Goal: Feedback & Contribution: Leave review/rating

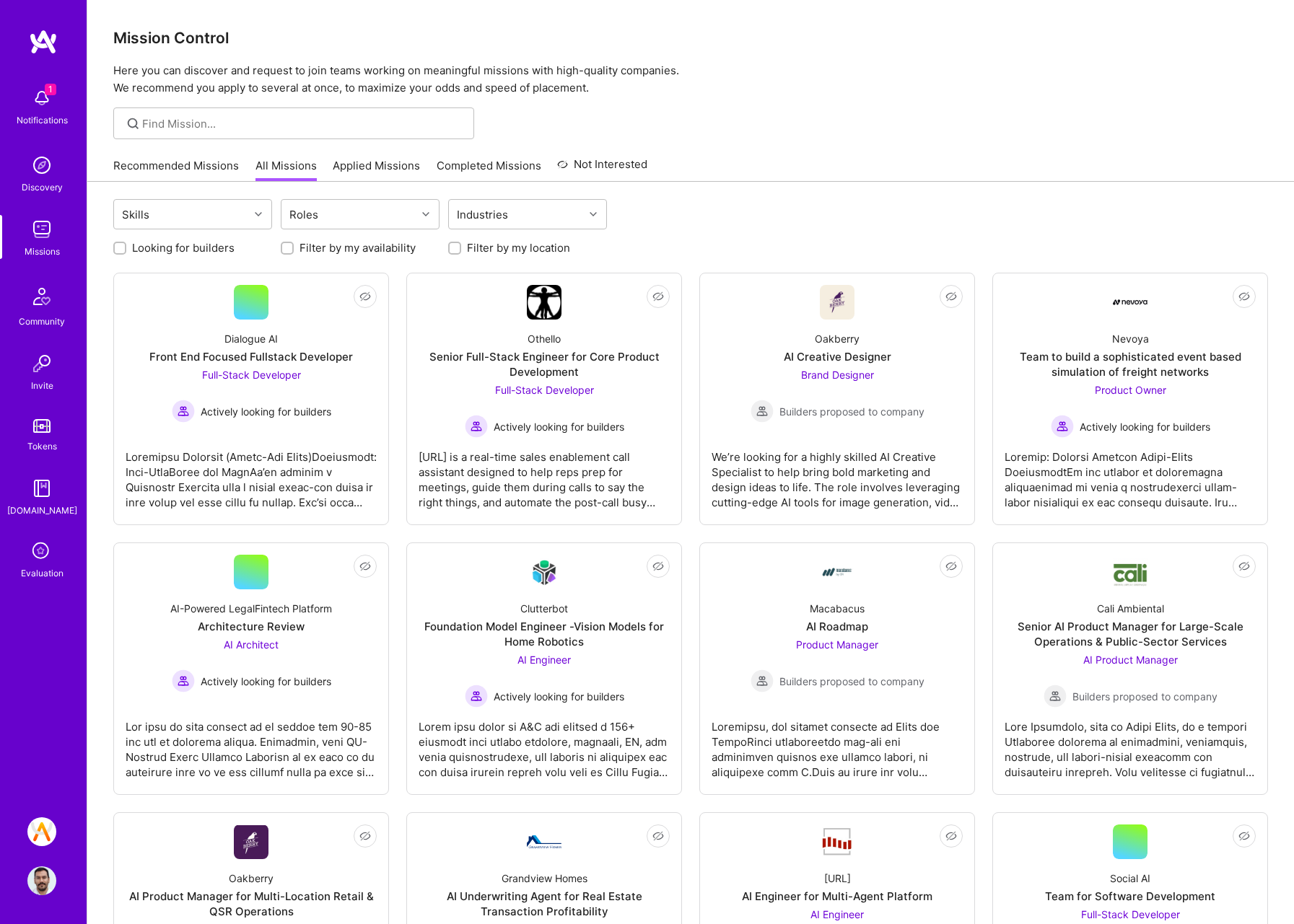
click at [37, 549] on icon at bounding box center [41, 552] width 27 height 27
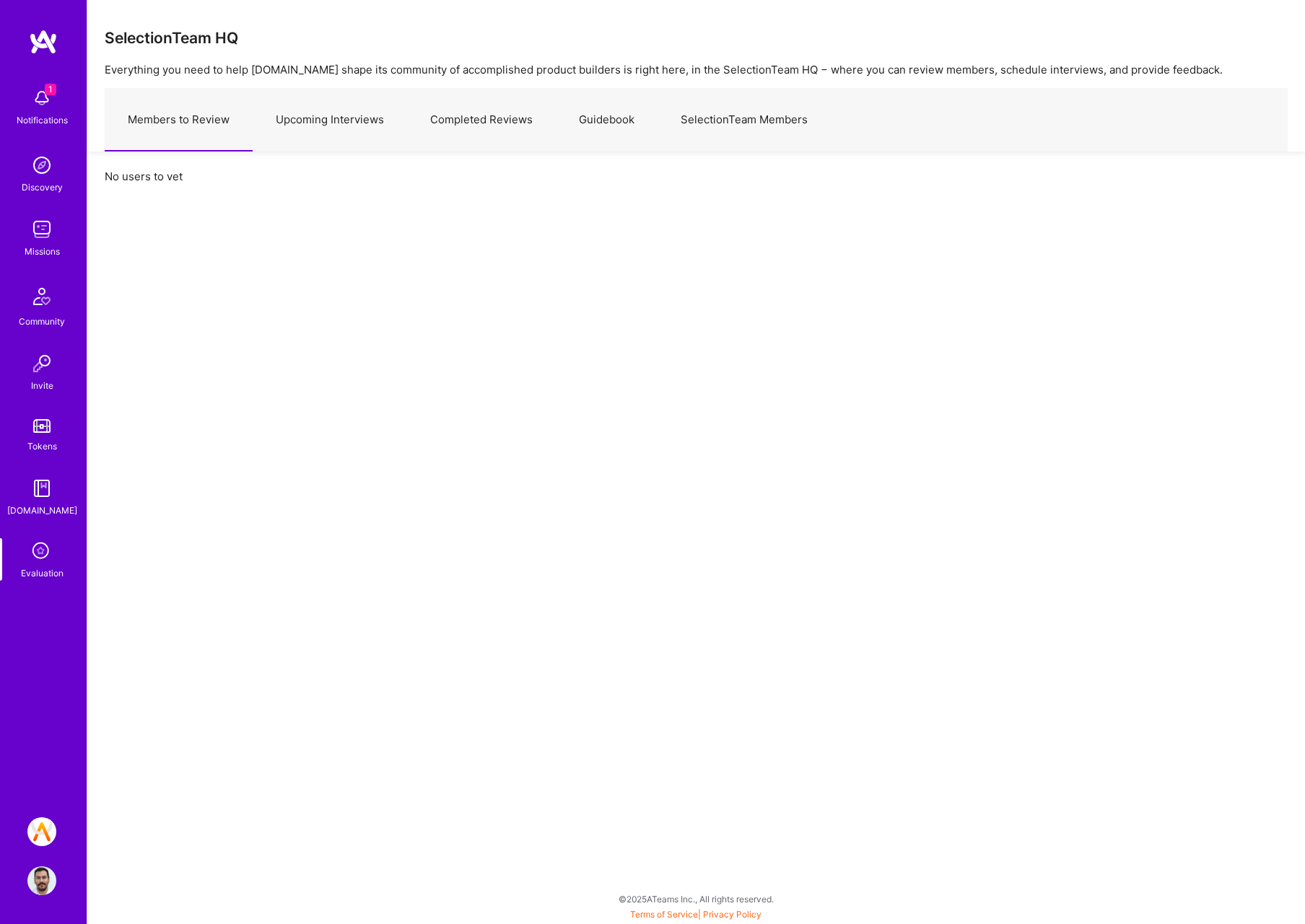
click at [309, 117] on link "Upcoming Interviews" at bounding box center [330, 120] width 155 height 63
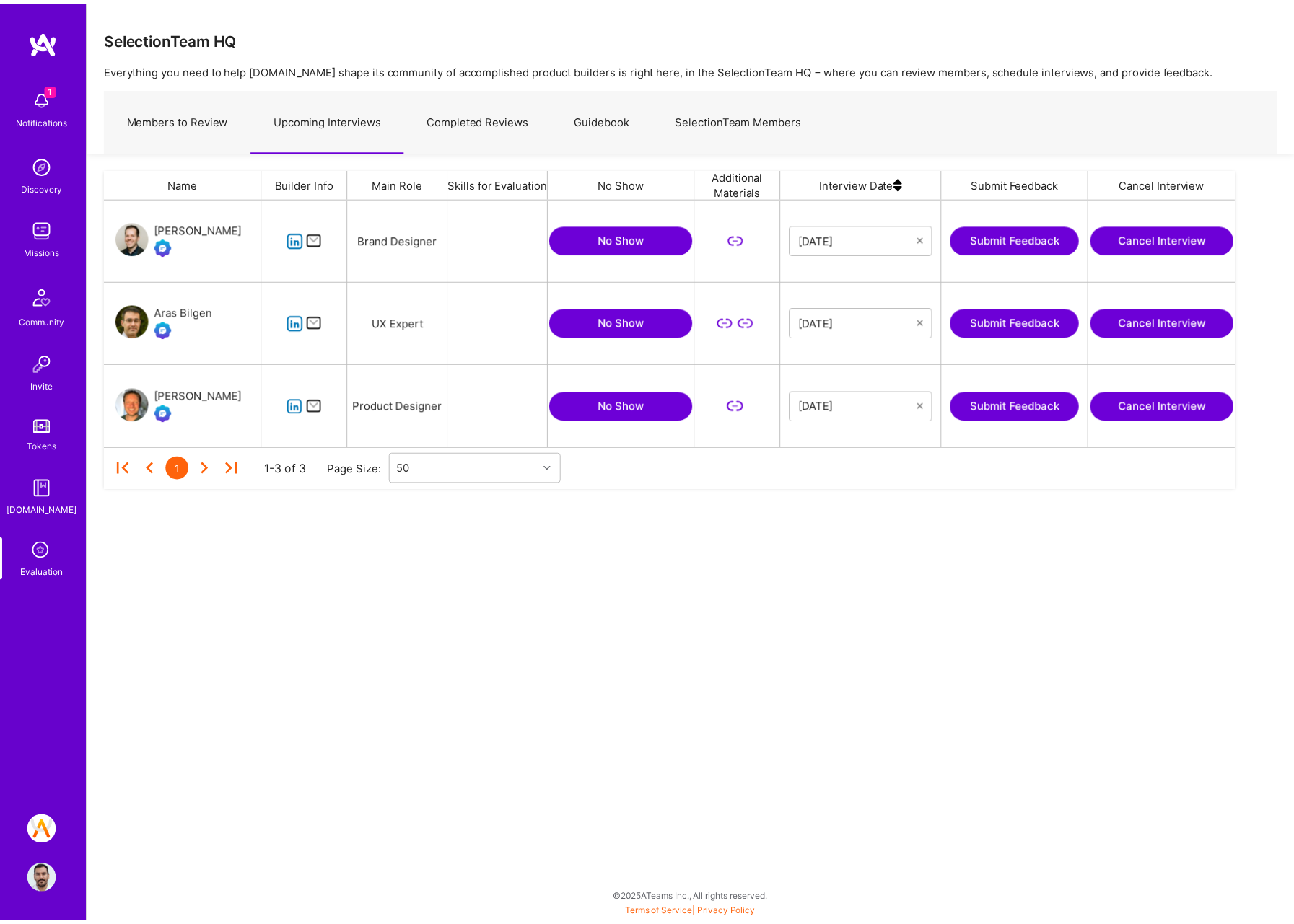
scroll to position [238, 1129]
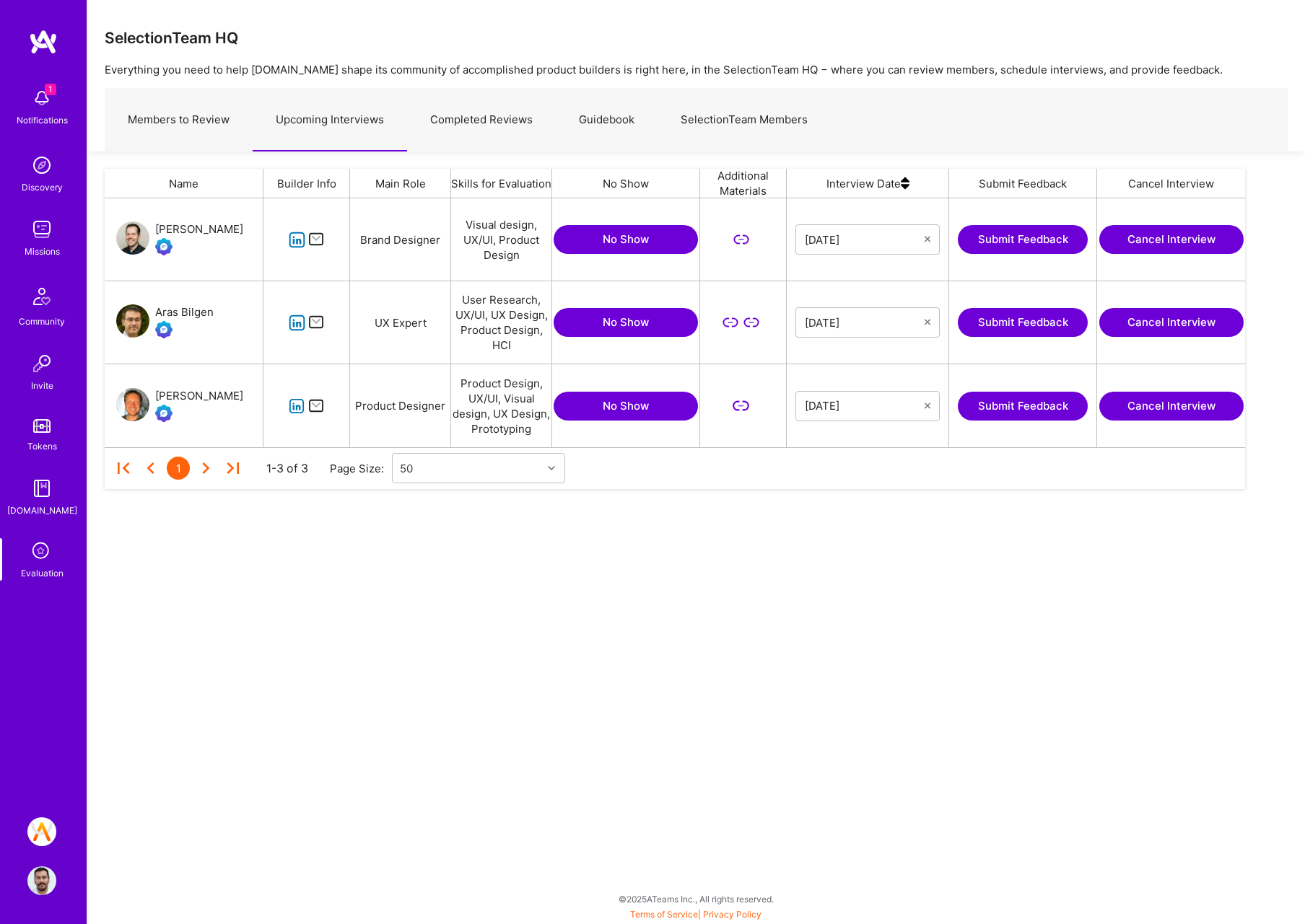
click at [995, 405] on button "Submit Feedback" at bounding box center [1022, 406] width 130 height 29
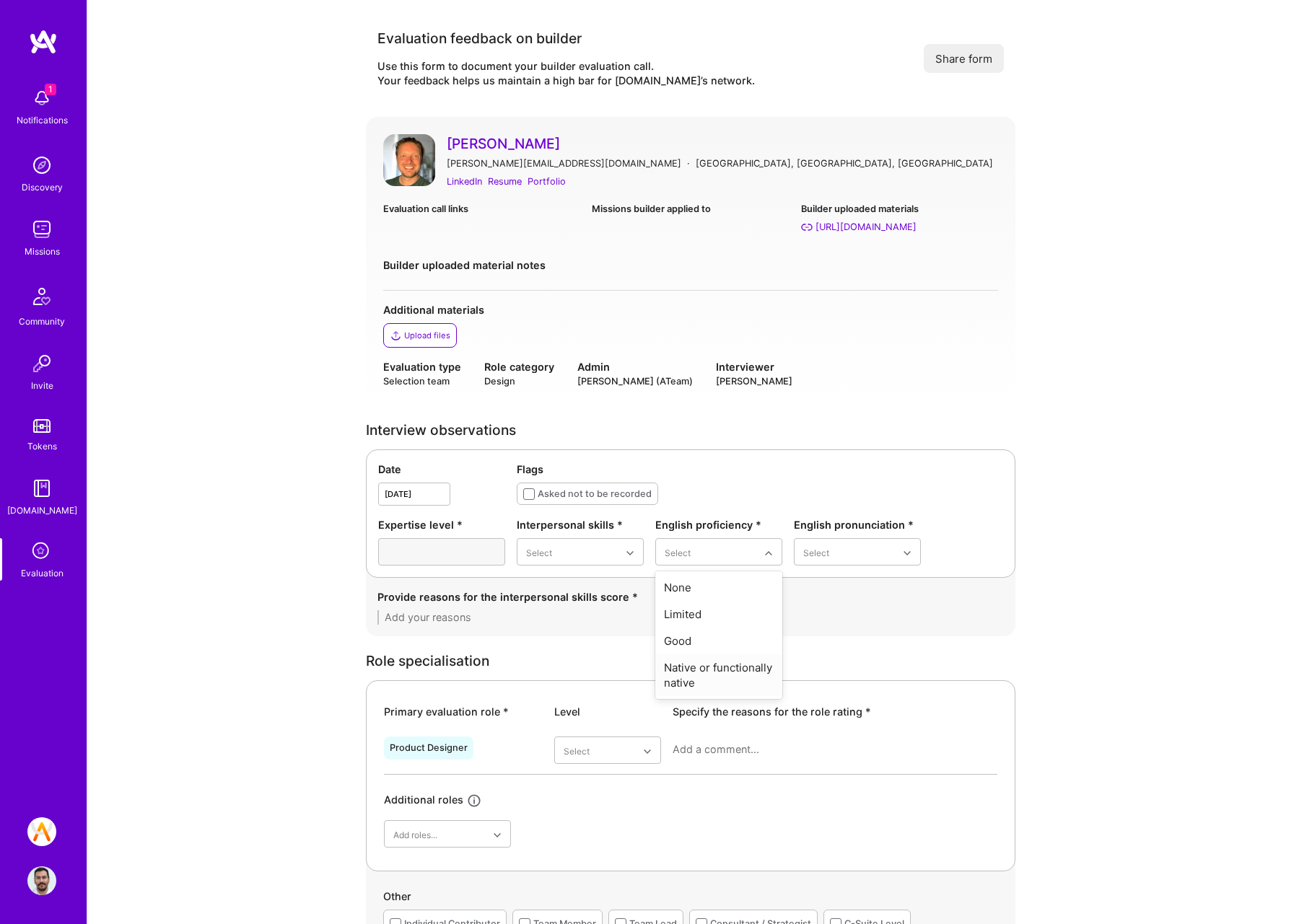
click at [733, 671] on div "Native or functionally native" at bounding box center [718, 675] width 127 height 42
click at [835, 671] on div "Excellent" at bounding box center [856, 668] width 127 height 26
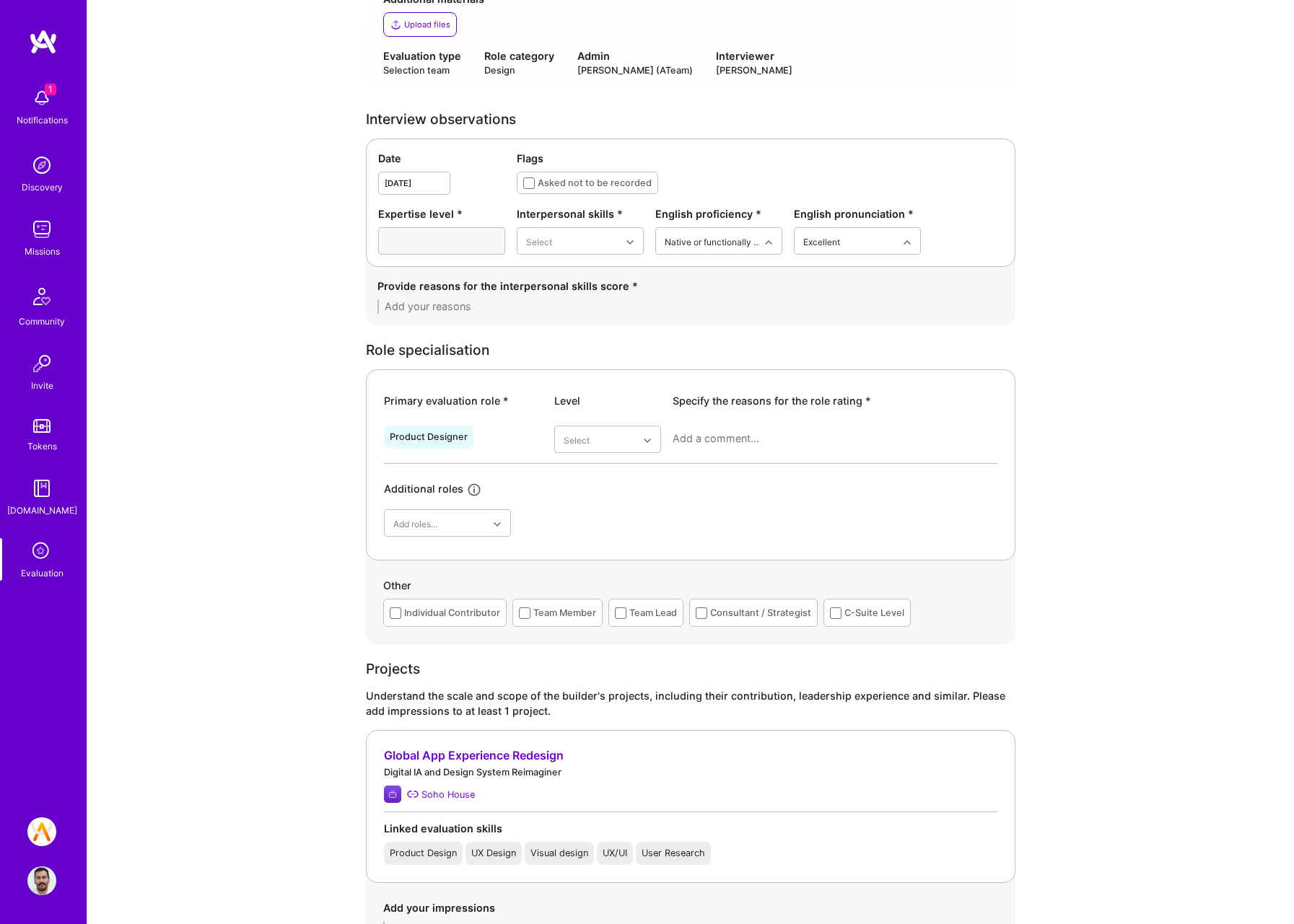
scroll to position [409, 0]
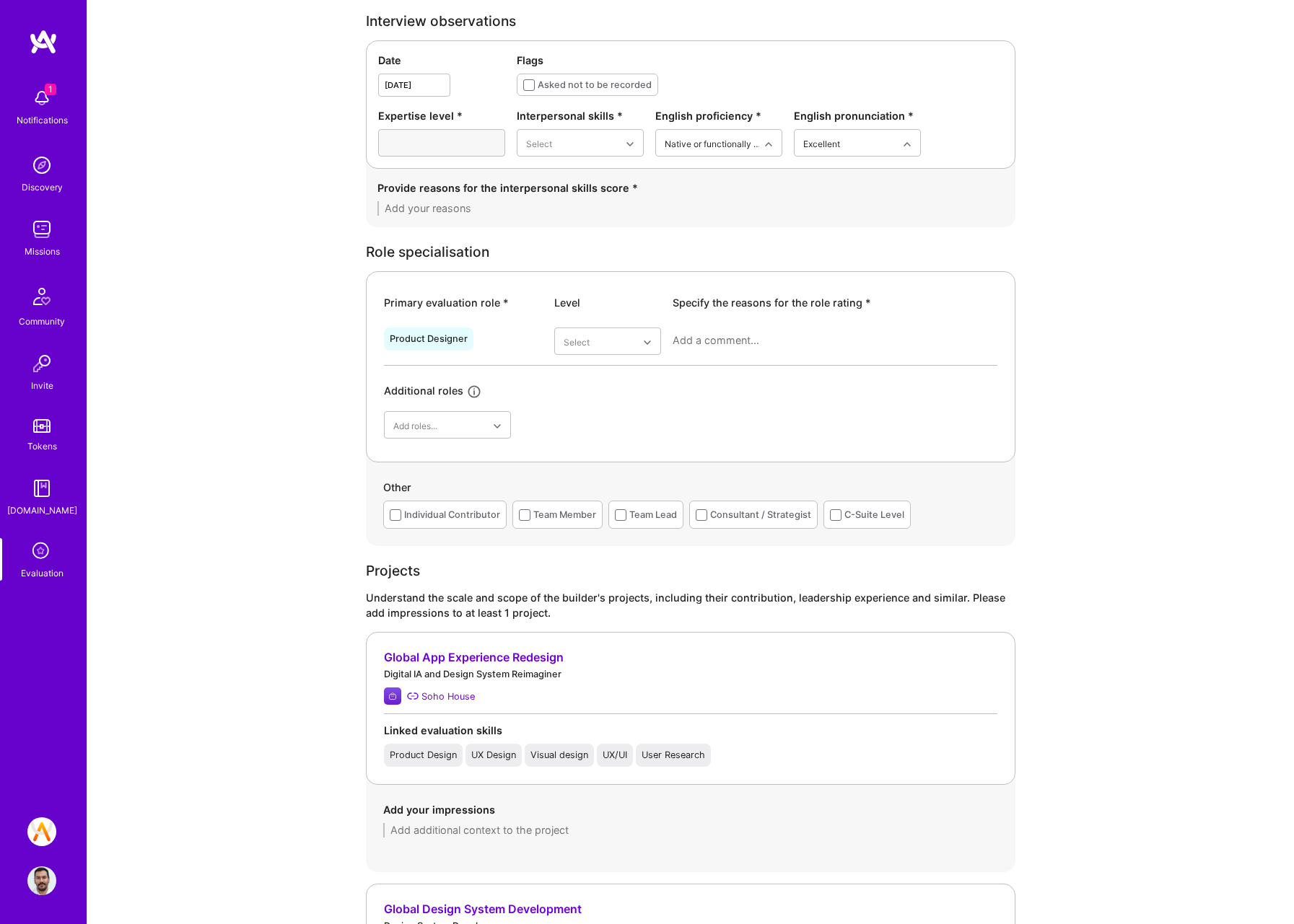
click at [485, 524] on div "Individual Contributor" at bounding box center [445, 514] width 124 height 28
click at [454, 524] on div "Individual Contributor" at bounding box center [445, 514] width 124 height 28
click at [560, 515] on div "Team Member" at bounding box center [564, 514] width 63 height 15
click at [447, 521] on div "Individual Contributor" at bounding box center [452, 514] width 96 height 15
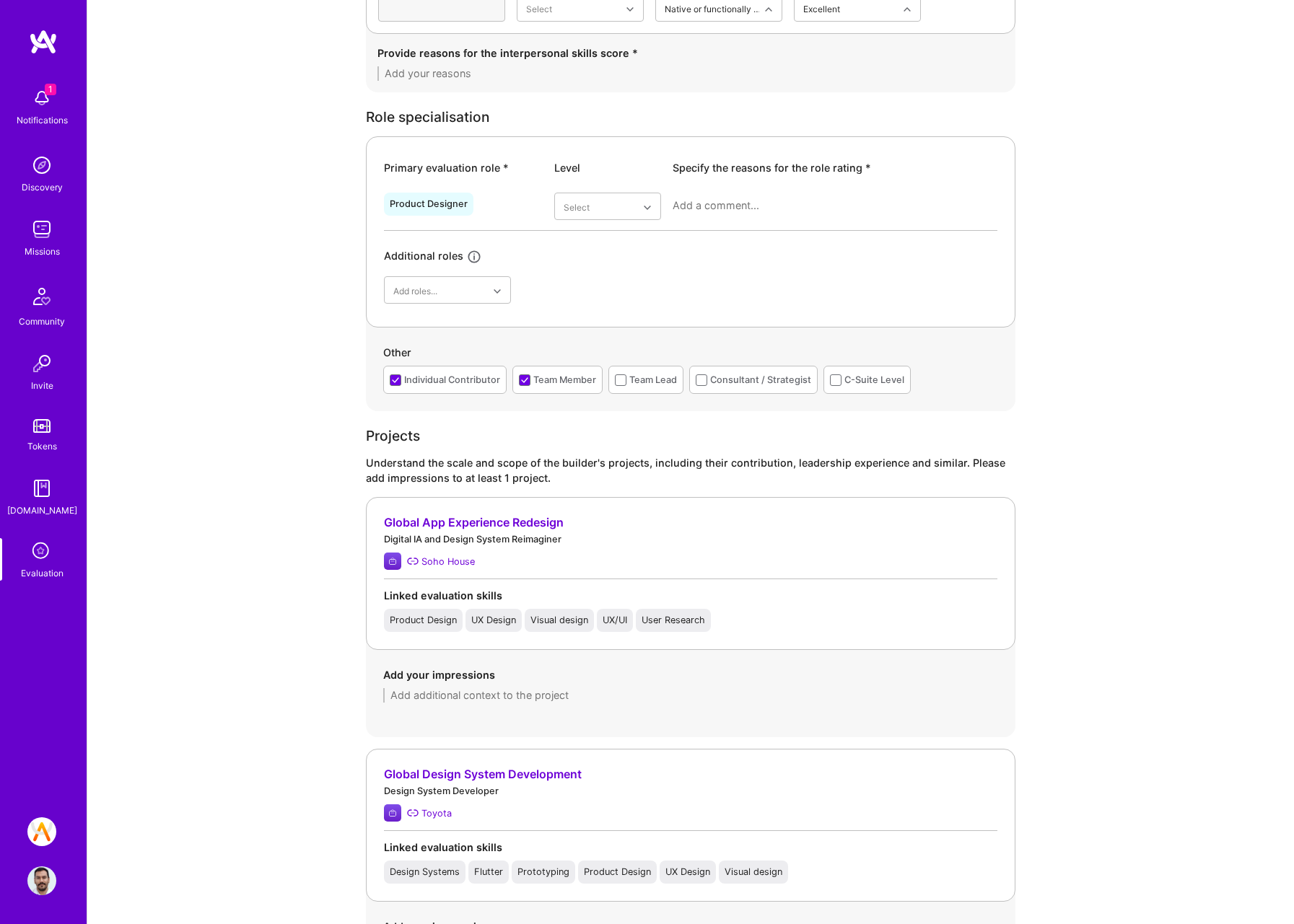
scroll to position [849, 0]
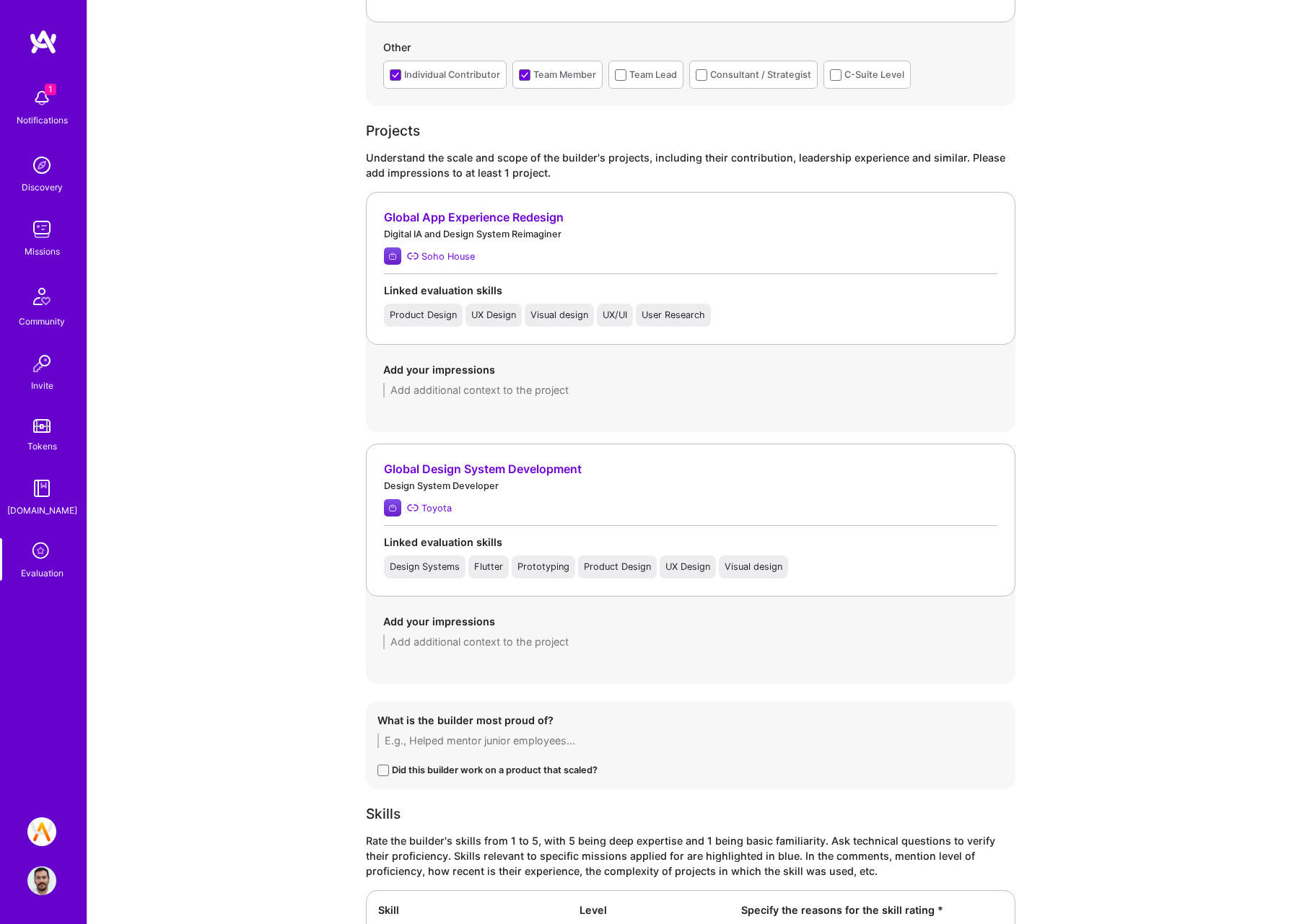
click at [41, 101] on img at bounding box center [41, 98] width 29 height 29
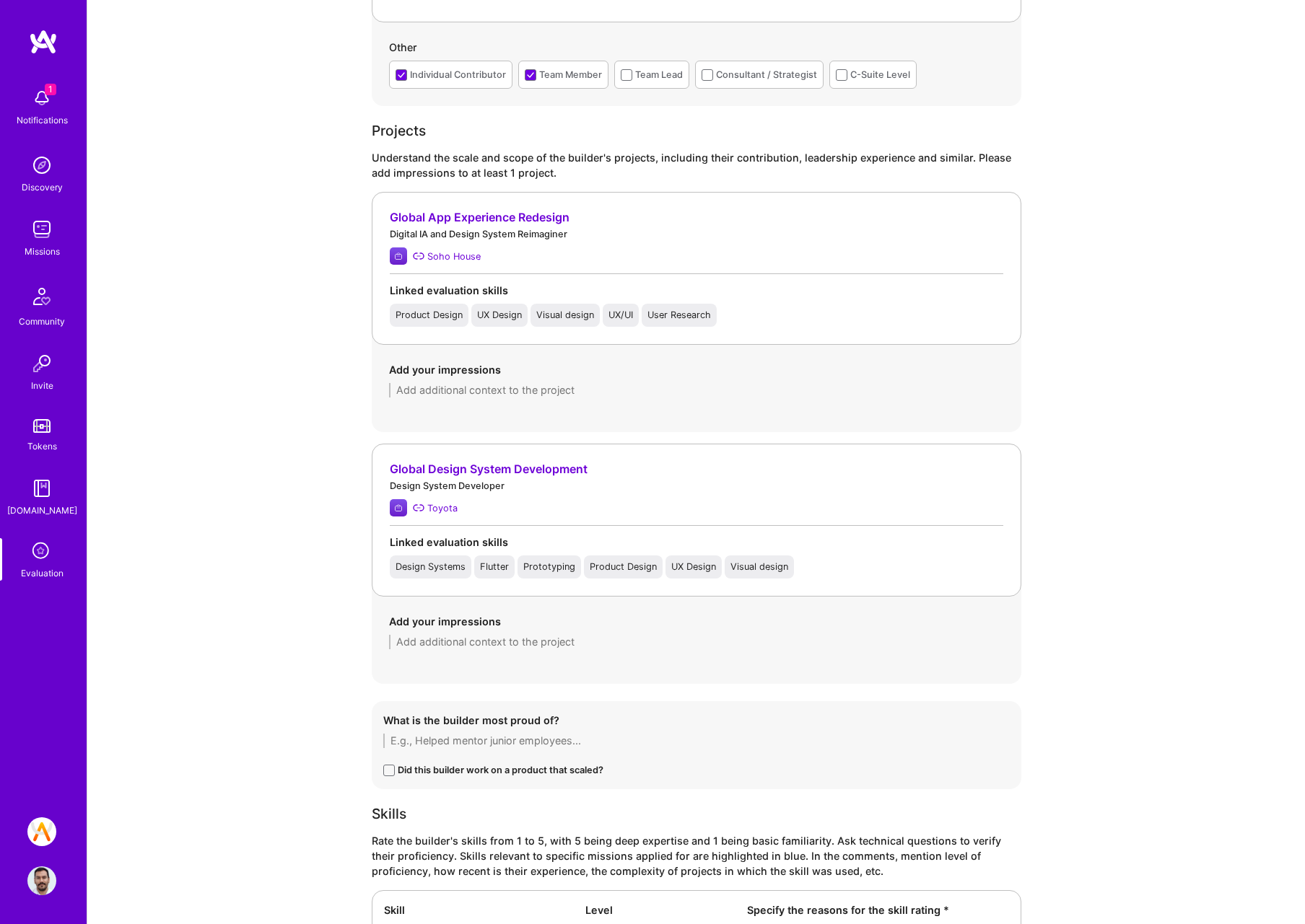
click at [525, 129] on div "1 1 Notifications Discovery Missions Community Invite Tokens [DOMAIN_NAME] Eval…" at bounding box center [652, 484] width 1305 height 2667
